Goal: Task Accomplishment & Management: Manage account settings

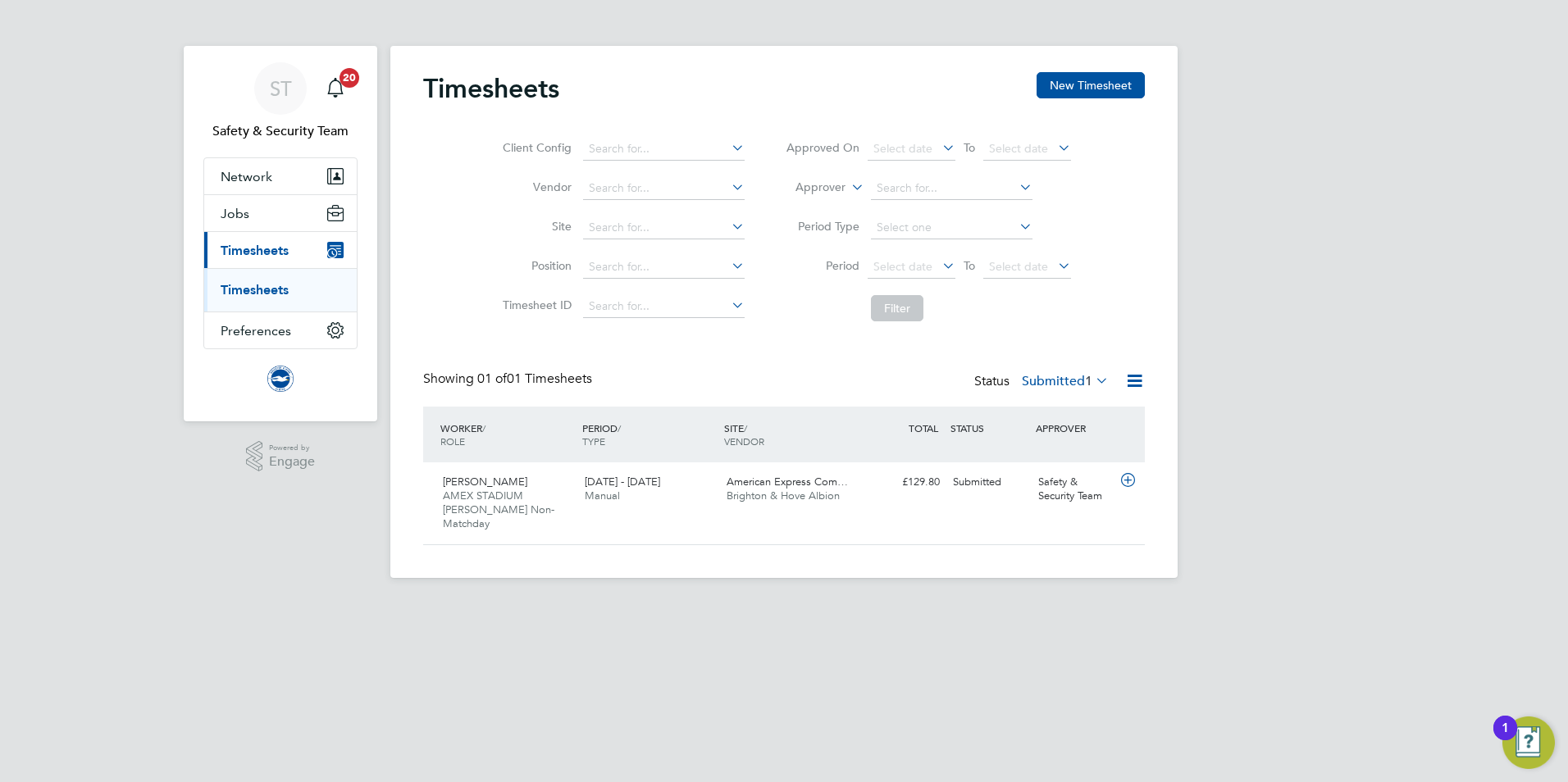
scroll to position [42, 142]
click at [272, 287] on link "Timesheets" at bounding box center [254, 290] width 68 height 16
click at [474, 491] on span "AMEX STADIUM [PERSON_NAME] Non-Matchday" at bounding box center [498, 510] width 112 height 42
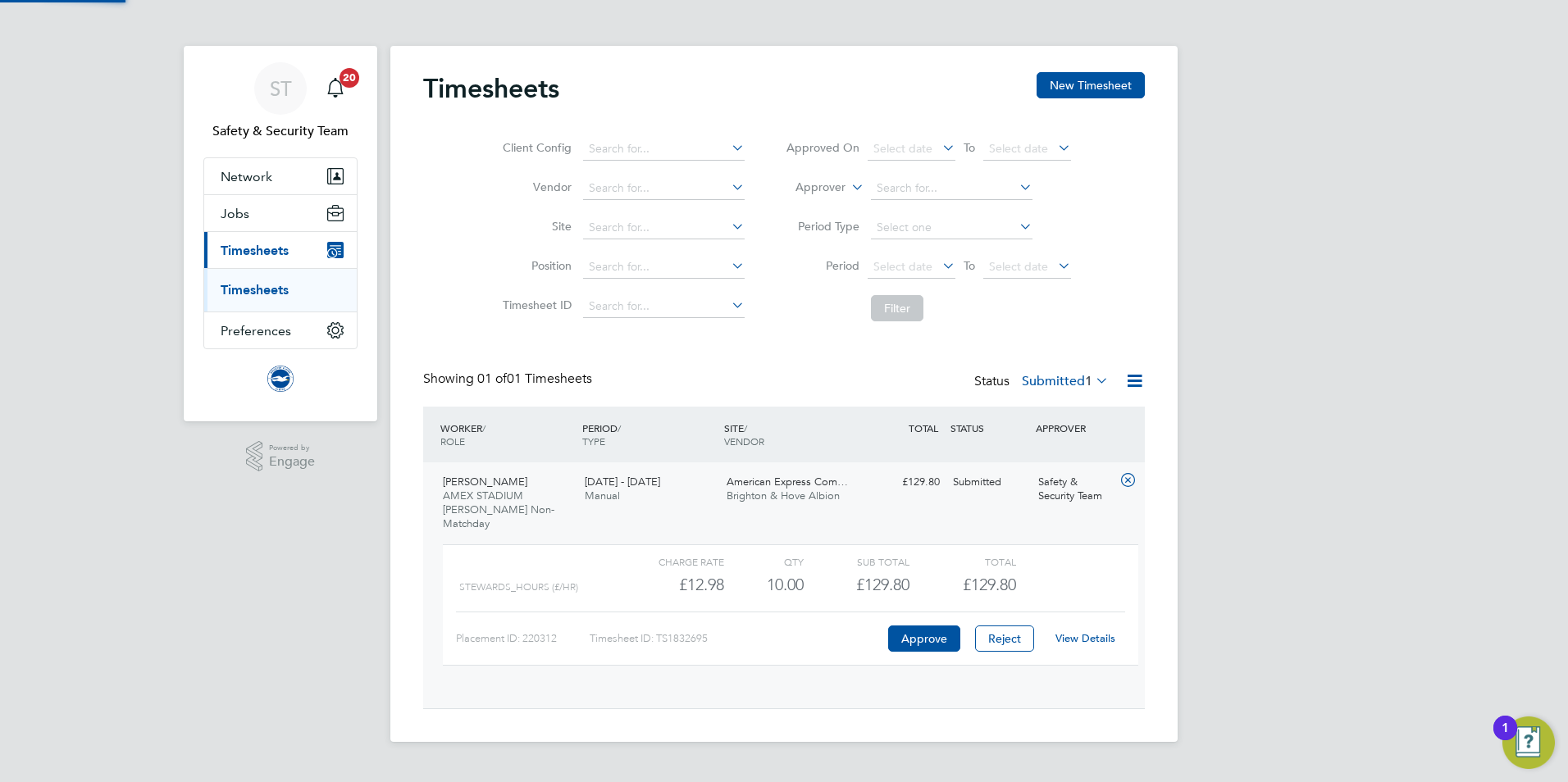
scroll to position [28, 160]
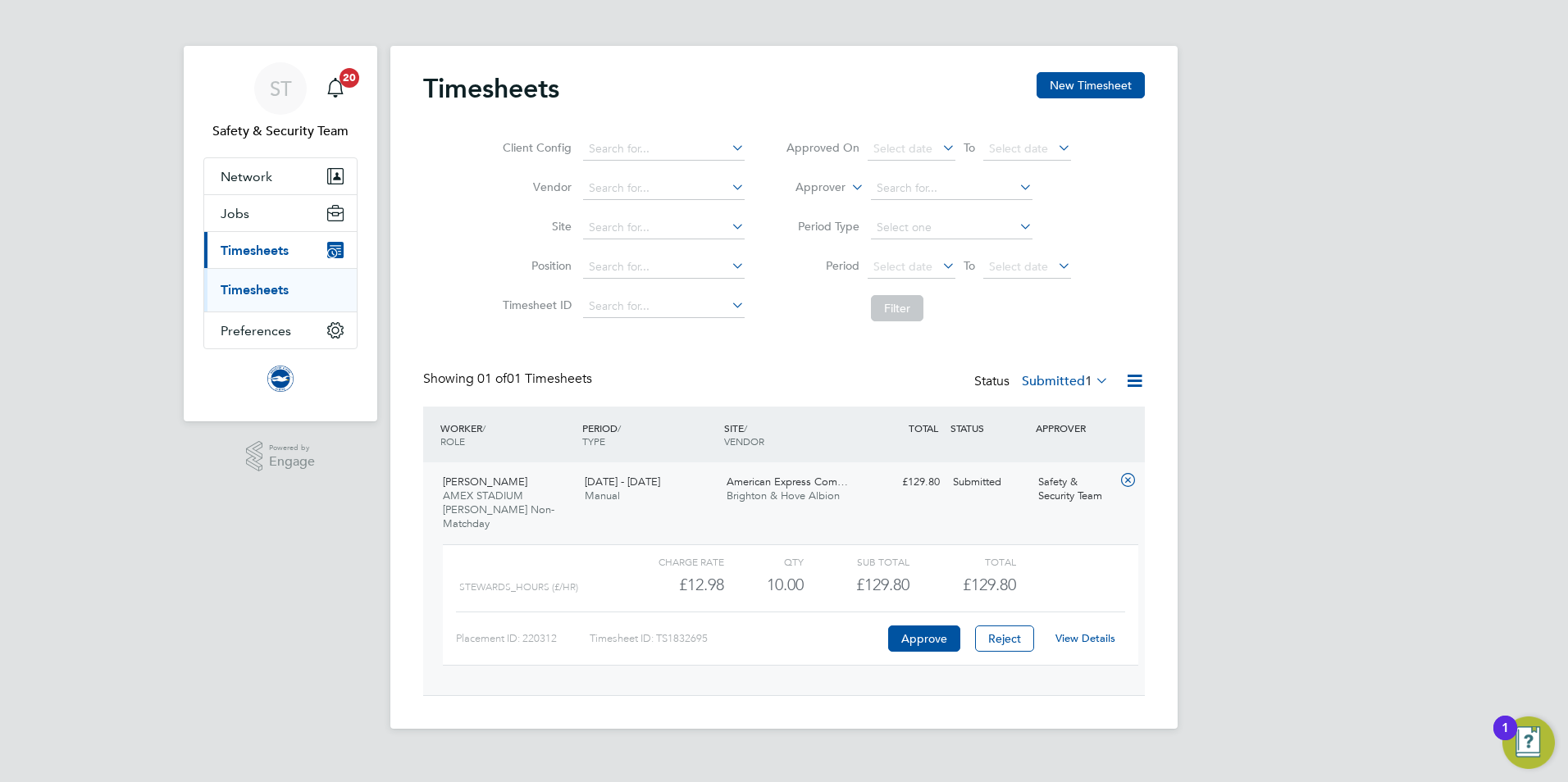
click at [1083, 632] on link "View Details" at bounding box center [1085, 639] width 60 height 14
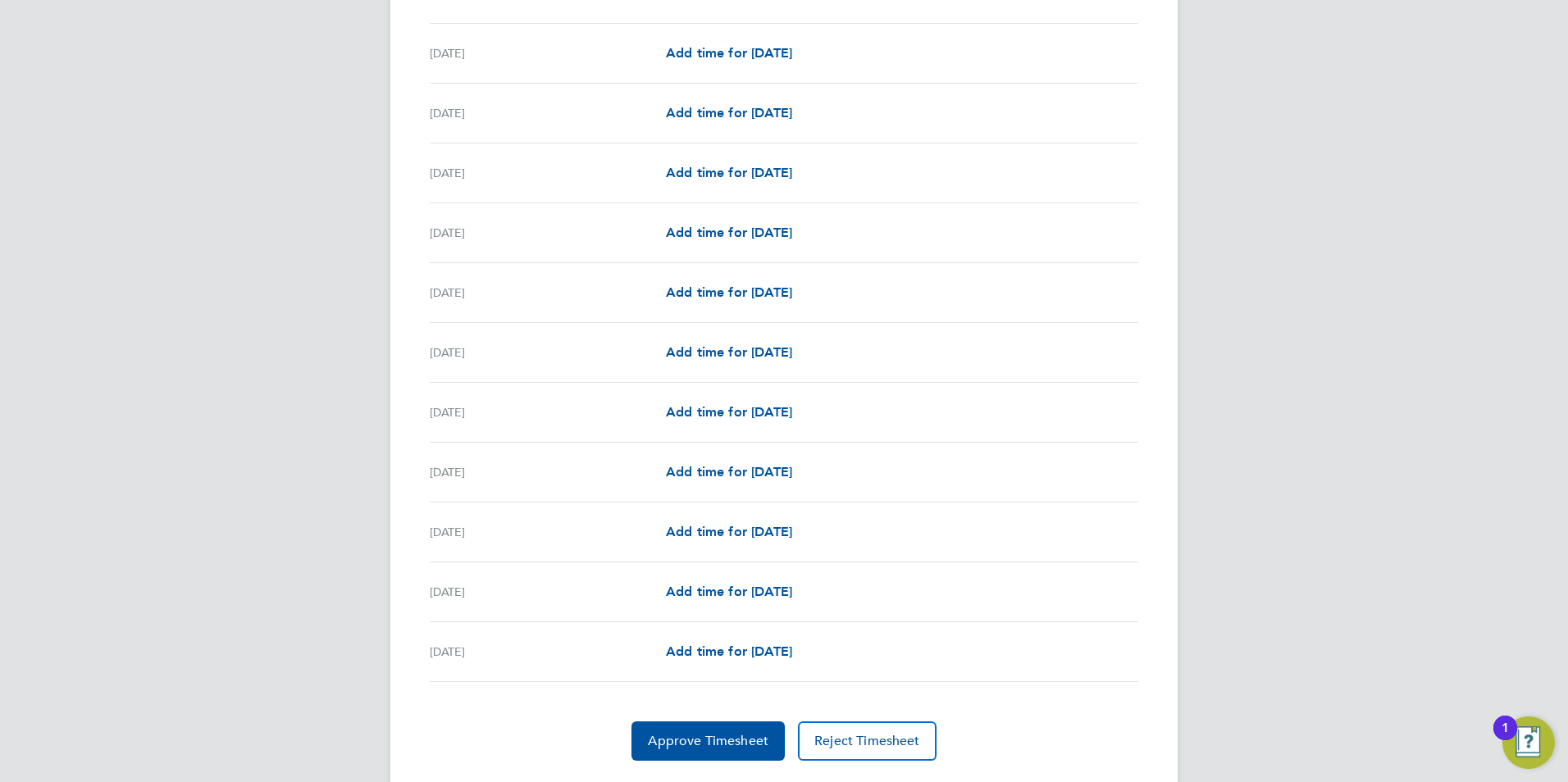
scroll to position [1734, 0]
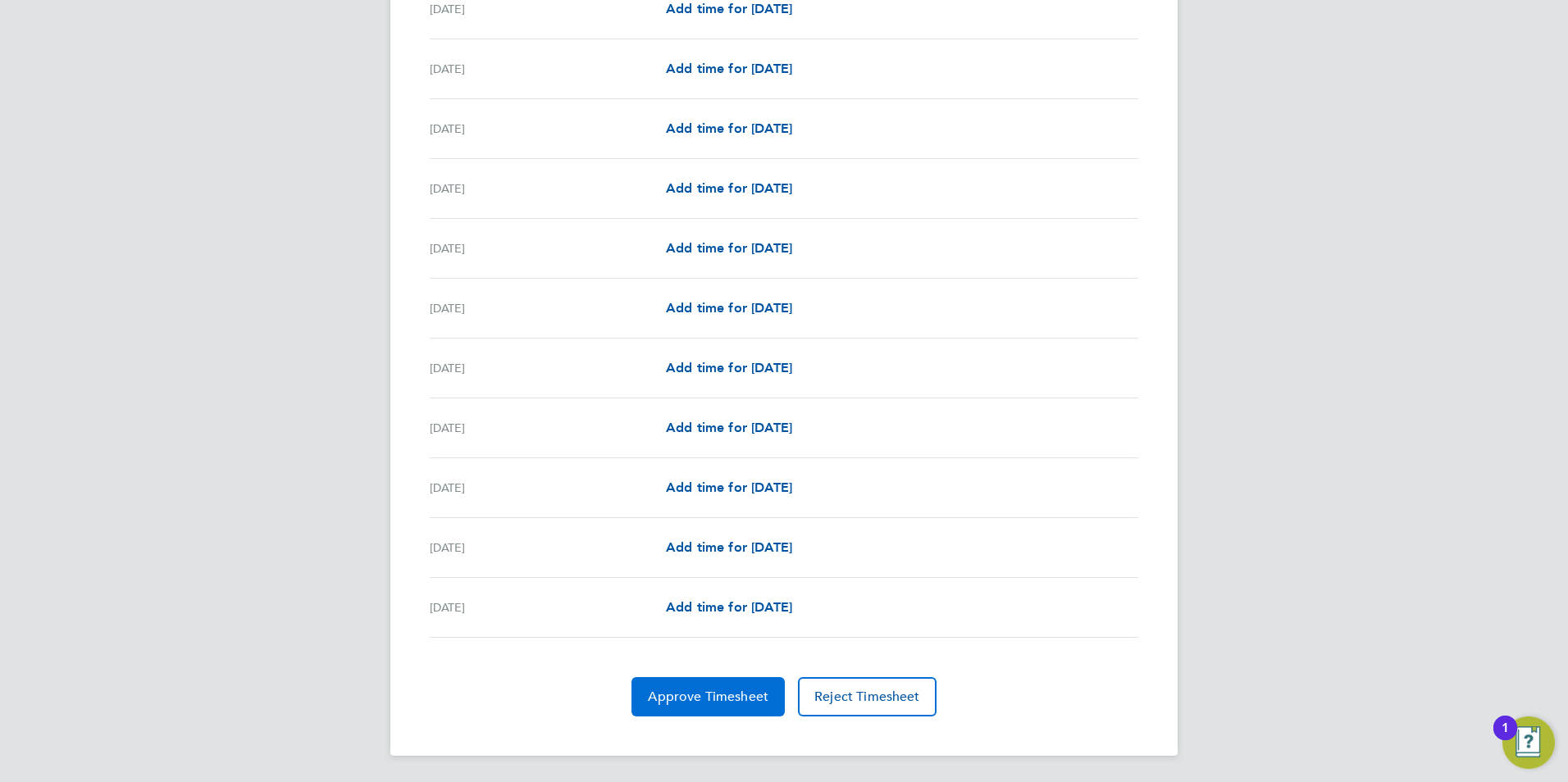
click at [721, 703] on span "Approve Timesheet" at bounding box center [708, 697] width 120 height 17
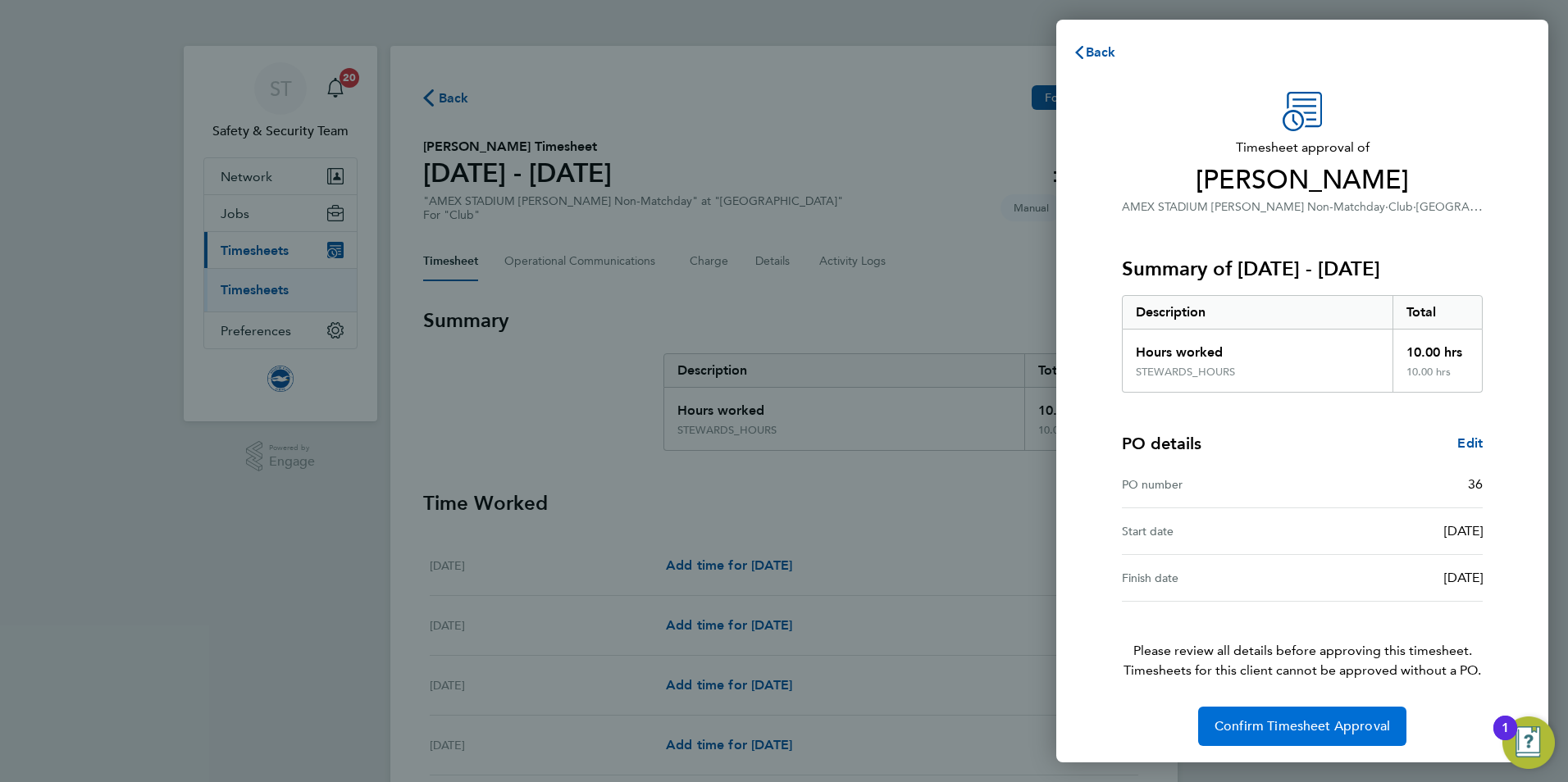
click at [1292, 719] on span "Confirm Timesheet Approval" at bounding box center [1302, 727] width 176 height 17
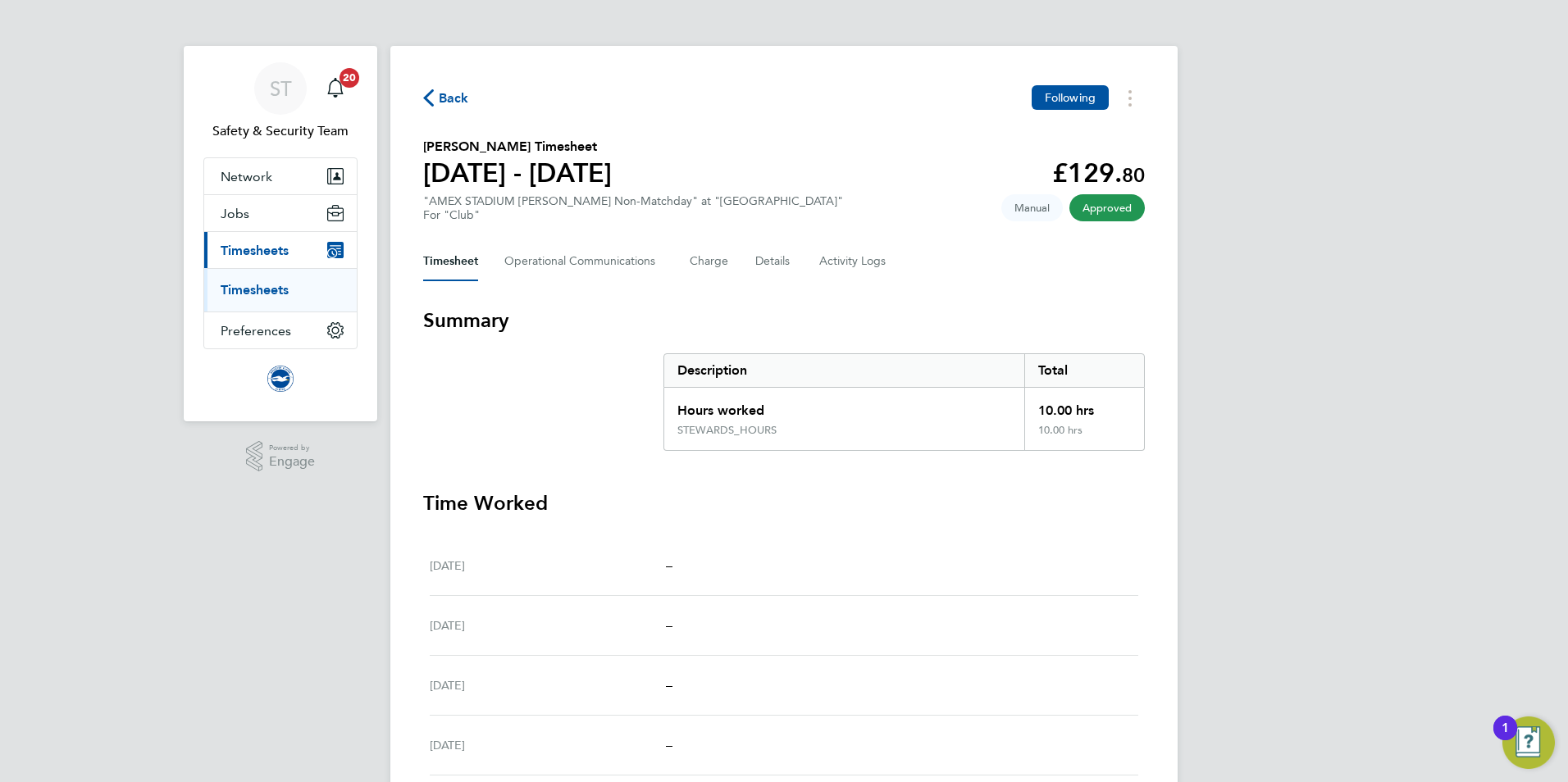
click at [265, 295] on link "Timesheets" at bounding box center [254, 290] width 68 height 16
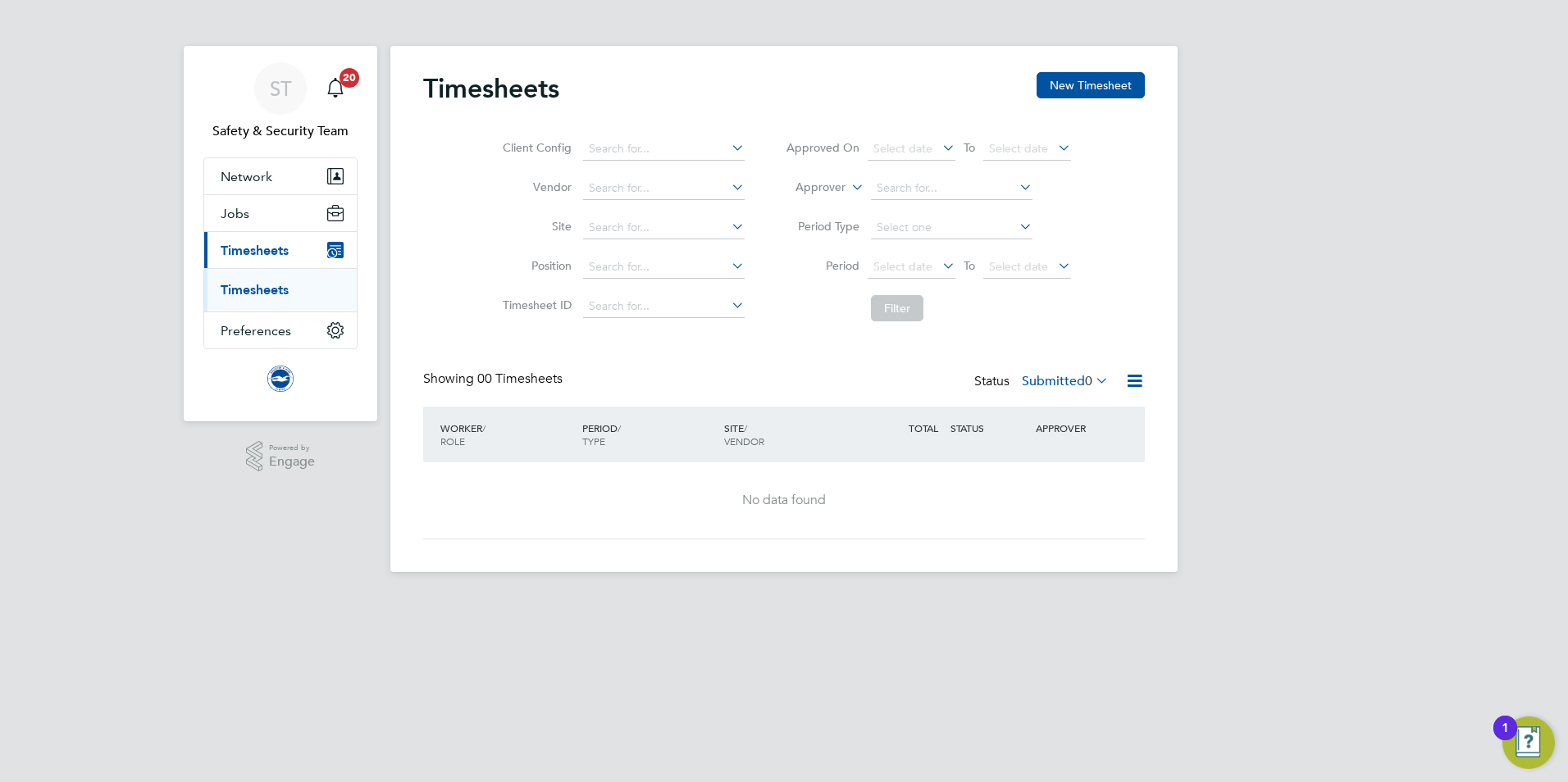
click at [118, 338] on div "ST Safety & Security Team Notifications 20 Applications: Network Sites Workers …" at bounding box center [784, 299] width 1568 height 599
click at [278, 296] on link "Timesheets" at bounding box center [254, 290] width 68 height 16
